Goal: Task Accomplishment & Management: Use online tool/utility

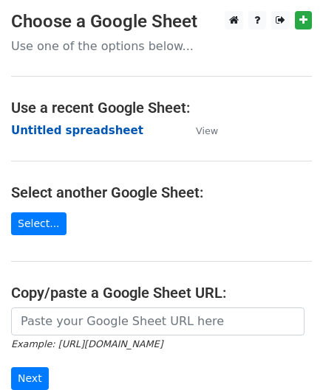
click at [98, 133] on strong "Untitled spreadsheet" at bounding box center [77, 130] width 132 height 13
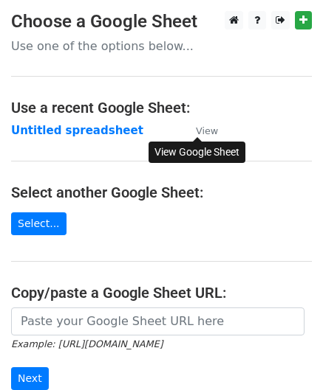
click at [201, 131] on small "View" at bounding box center [207, 130] width 22 height 11
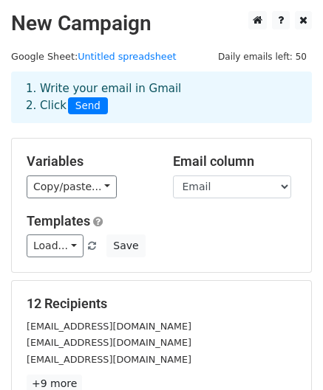
click at [186, 32] on h2 "New Campaign" at bounding box center [161, 23] width 300 height 25
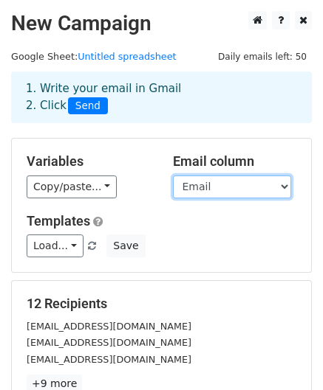
click at [281, 185] on select "First Name Last name Email Company" at bounding box center [232, 187] width 118 height 23
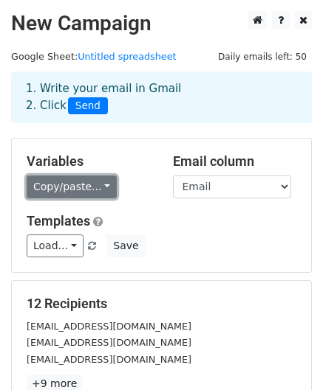
click at [95, 185] on link "Copy/paste..." at bounding box center [72, 187] width 90 height 23
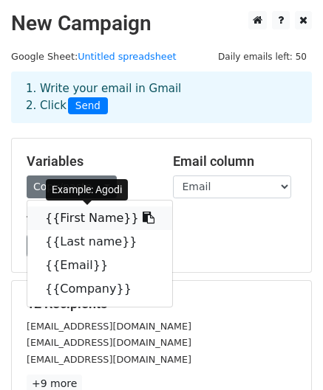
click at [142, 215] on icon at bounding box center [148, 218] width 12 height 12
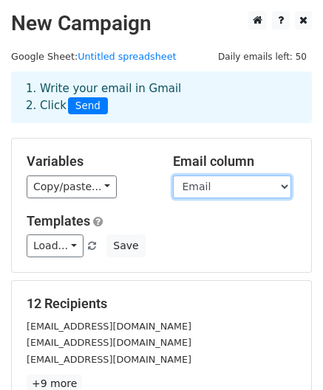
click at [286, 185] on select "First Name Last name Email Company" at bounding box center [232, 187] width 118 height 23
click at [173, 176] on select "First Name Last name Email Company" at bounding box center [232, 187] width 118 height 23
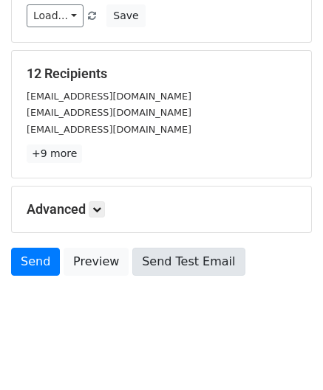
scroll to position [238, 0]
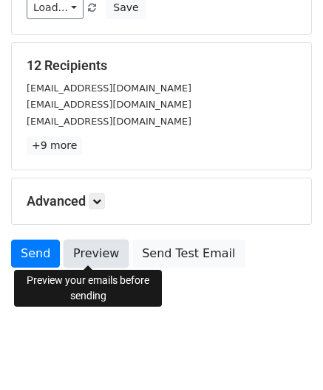
click at [88, 247] on link "Preview" at bounding box center [95, 254] width 65 height 28
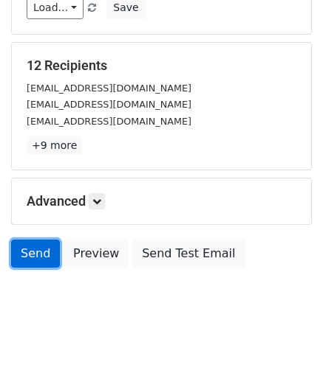
click at [35, 253] on link "Send" at bounding box center [35, 254] width 49 height 28
